Goal: Task Accomplishment & Management: Manage account settings

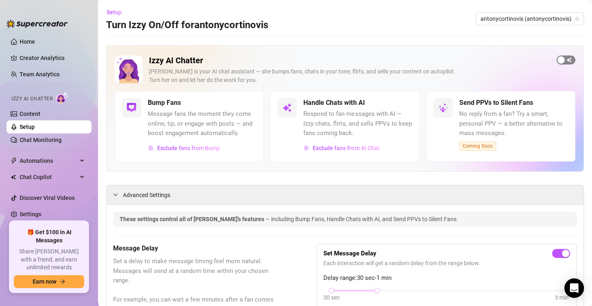
click at [562, 58] on span "button" at bounding box center [565, 60] width 19 height 9
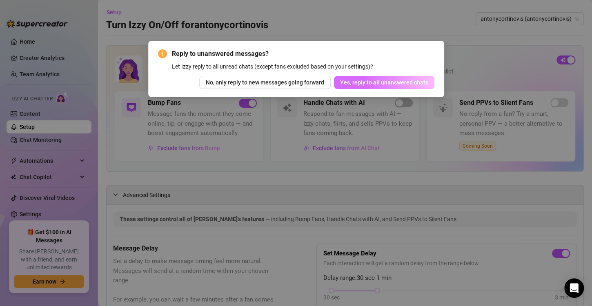
click at [402, 83] on span "Yes, reply to all unanswered chats" at bounding box center [384, 82] width 88 height 7
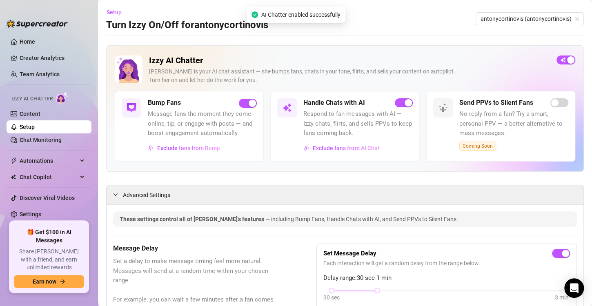
click at [22, 129] on link "Setup" at bounding box center [27, 127] width 15 height 7
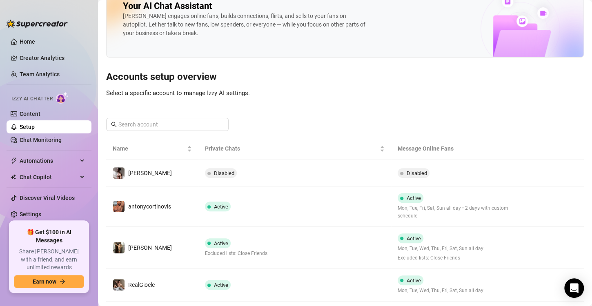
scroll to position [38, 0]
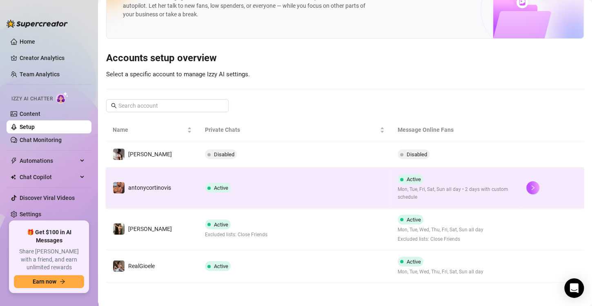
click at [418, 183] on div "Active Mon, Tue, Fri, Sat, Sun all day • 2 days with custom schedule" at bounding box center [456, 187] width 116 height 27
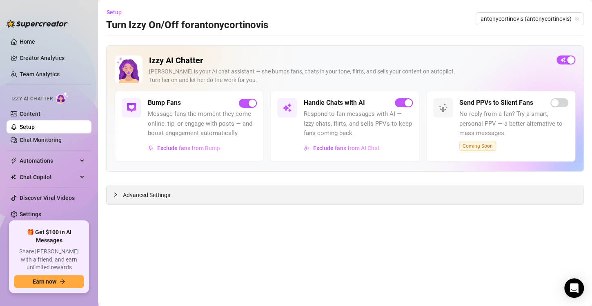
click at [146, 192] on span "Advanced Settings" at bounding box center [146, 195] width 47 height 9
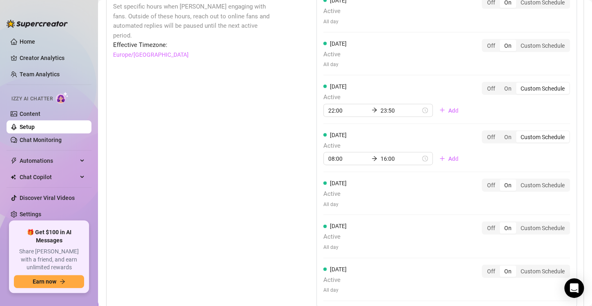
scroll to position [767, 0]
click at [448, 157] on span "Add" at bounding box center [453, 158] width 10 height 7
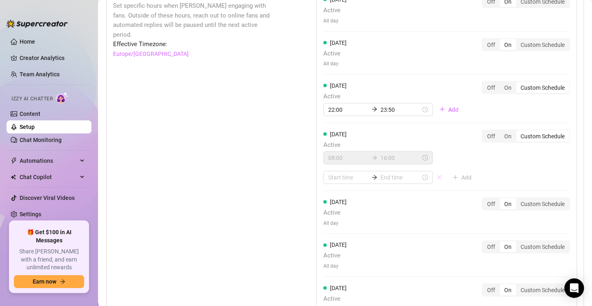
click at [436, 176] on icon "close" at bounding box center [439, 178] width 6 height 6
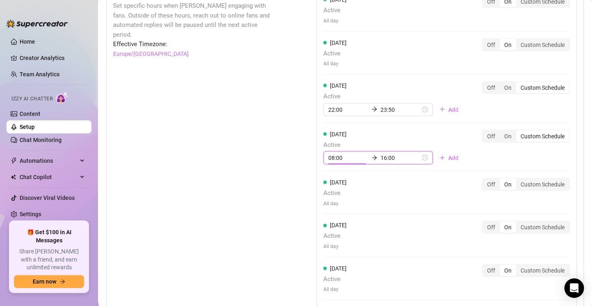
click at [334, 159] on input "08:00" at bounding box center [348, 157] width 40 height 9
click at [397, 136] on div "[DATE] Active 08:00 16:00 Add" at bounding box center [394, 147] width 142 height 35
click at [338, 161] on div "08:00 16:00" at bounding box center [377, 157] width 109 height 13
type input "08:00"
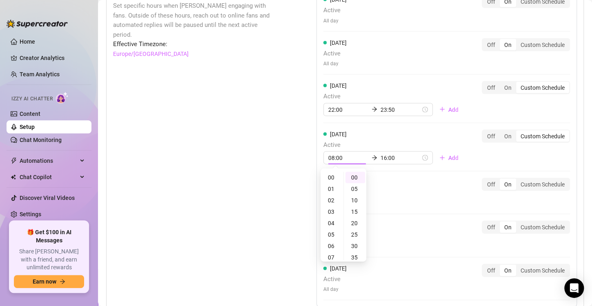
click at [418, 186] on div "[DATE] Active All day Off On Custom Schedule" at bounding box center [446, 192] width 247 height 29
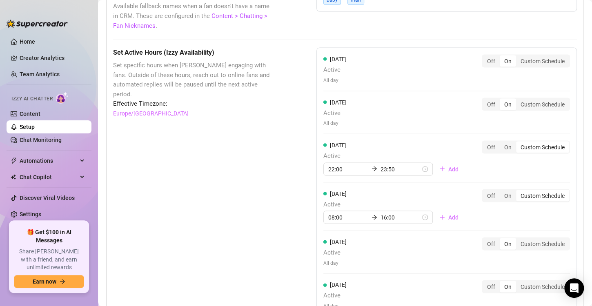
scroll to position [698, 0]
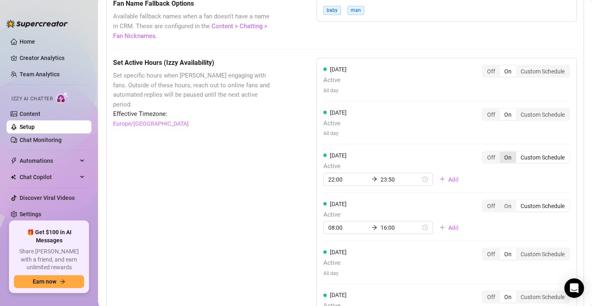
click at [505, 158] on div "On" at bounding box center [508, 156] width 16 height 11
click at [502, 153] on input "On" at bounding box center [502, 153] width 0 height 0
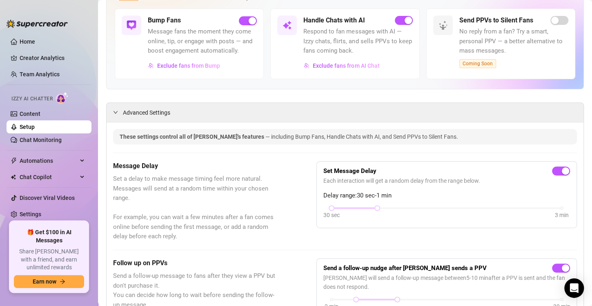
scroll to position [0, 0]
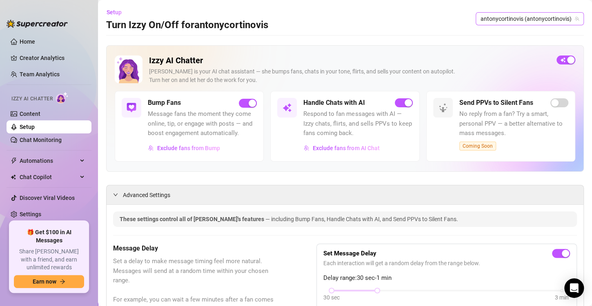
drag, startPoint x: 551, startPoint y: 100, endPoint x: 493, endPoint y: 18, distance: 100.1
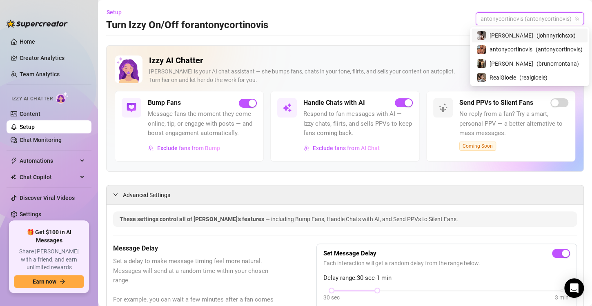
drag, startPoint x: 493, startPoint y: 18, endPoint x: 480, endPoint y: 33, distance: 20.2
click at [480, 33] on img at bounding box center [481, 35] width 9 height 9
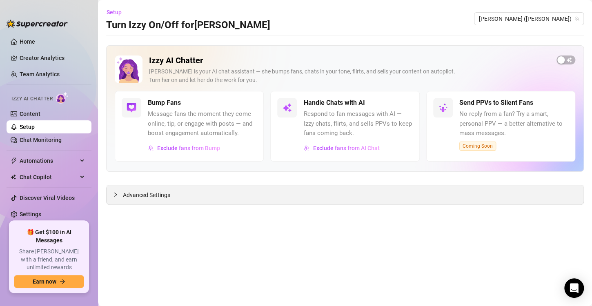
click at [158, 200] on div "Advanced Settings" at bounding box center [345, 194] width 477 height 19
click at [133, 198] on span "Advanced Settings" at bounding box center [146, 195] width 47 height 9
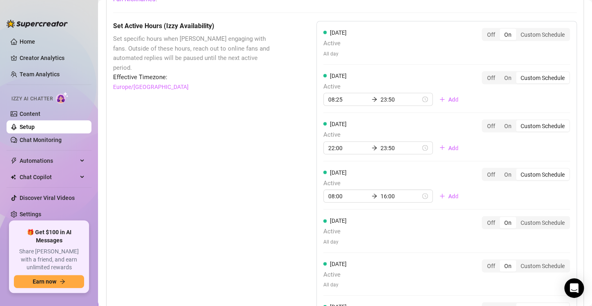
scroll to position [736, 0]
click at [501, 73] on div "On" at bounding box center [508, 76] width 16 height 11
click at [502, 72] on input "On" at bounding box center [502, 72] width 0 height 0
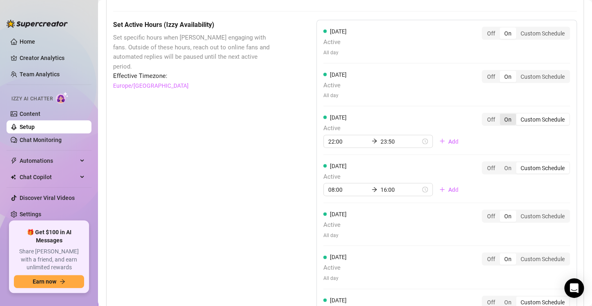
click at [500, 117] on div "On" at bounding box center [508, 118] width 16 height 11
click at [502, 115] on input "On" at bounding box center [502, 115] width 0 height 0
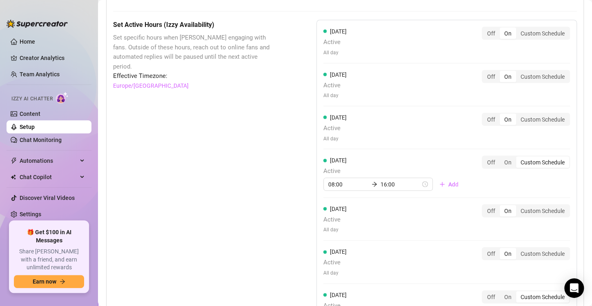
drag, startPoint x: 537, startPoint y: 183, endPoint x: 509, endPoint y: 183, distance: 27.8
drag, startPoint x: 509, startPoint y: 183, endPoint x: 431, endPoint y: 157, distance: 82.4
click at [431, 157] on div "[DATE] Active 08:00 16:00 Add" at bounding box center [394, 173] width 142 height 35
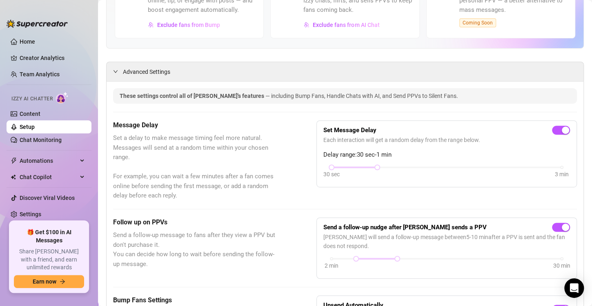
scroll to position [0, 0]
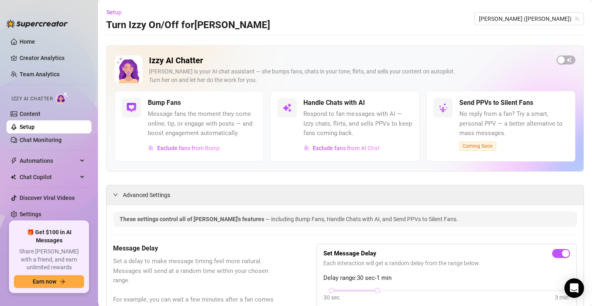
click at [558, 54] on div "Izzy AI Chatter [PERSON_NAME] is your AI chat assistant — she bumps fans, chats…" at bounding box center [345, 108] width 478 height 127
click at [558, 58] on button "button" at bounding box center [565, 60] width 19 height 9
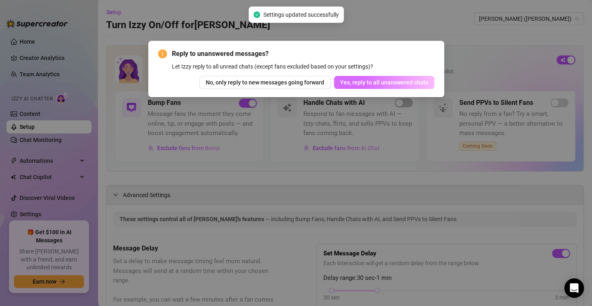
click at [413, 81] on span "Yes, reply to all unanswered chats" at bounding box center [384, 82] width 88 height 7
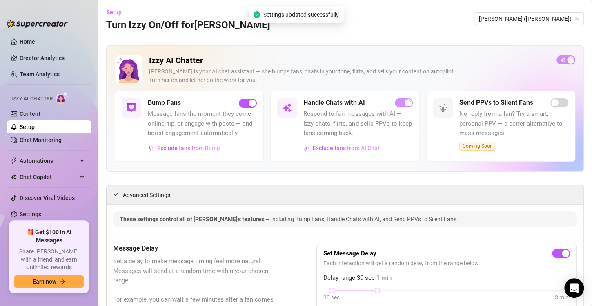
click at [35, 126] on link "Setup" at bounding box center [27, 127] width 15 height 7
